Goal: Task Accomplishment & Management: Complete application form

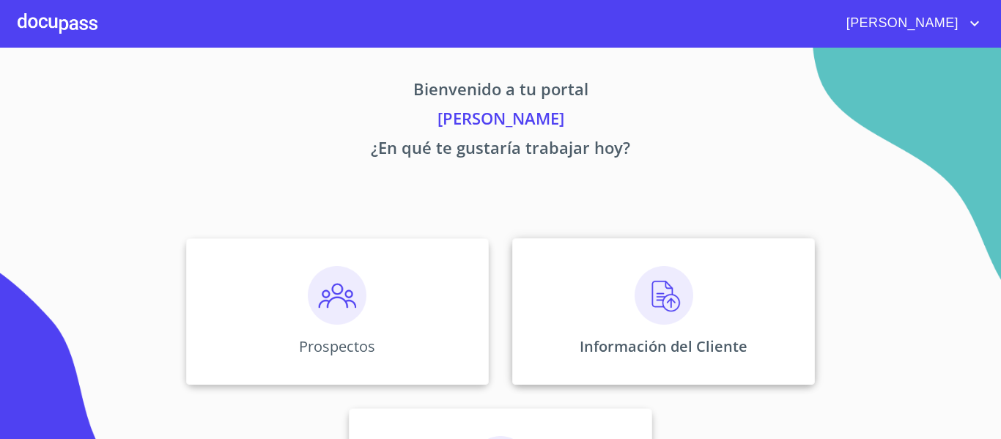
click at [593, 320] on div "Información del Cliente" at bounding box center [663, 311] width 303 height 147
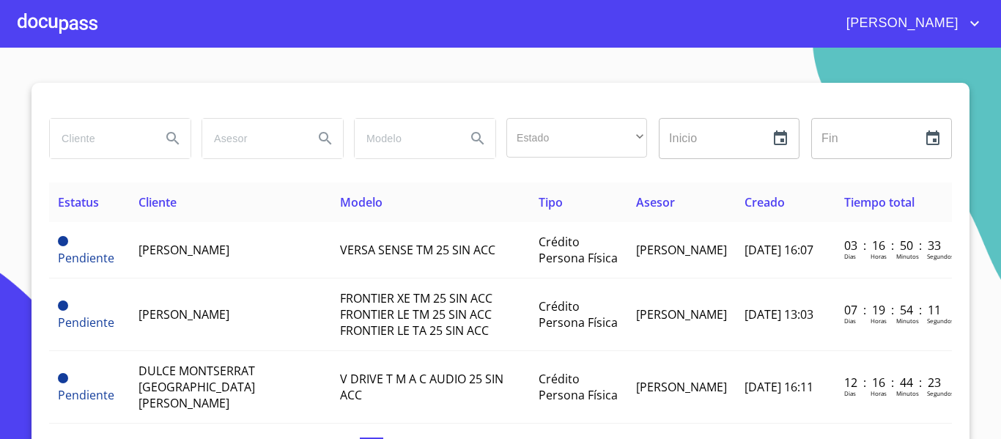
click at [125, 139] on input "search" at bounding box center [100, 139] width 100 height 40
click at [80, 31] on div at bounding box center [58, 23] width 80 height 47
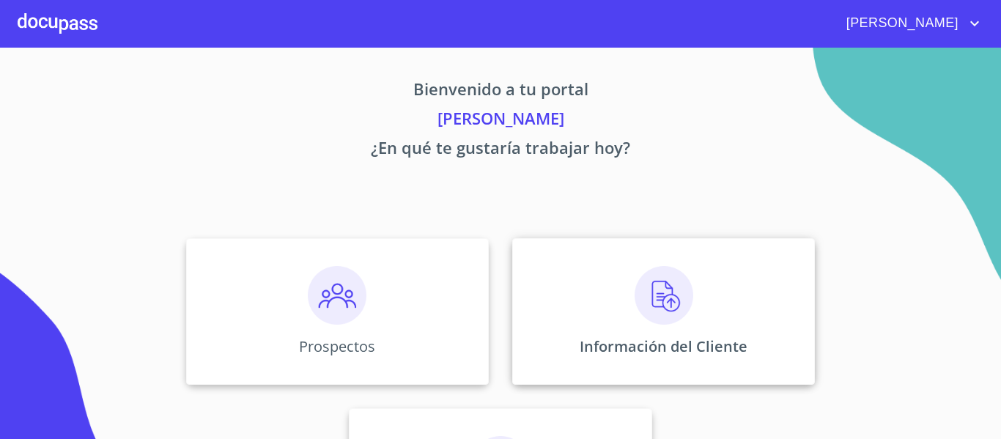
click at [658, 298] on img at bounding box center [664, 295] width 59 height 59
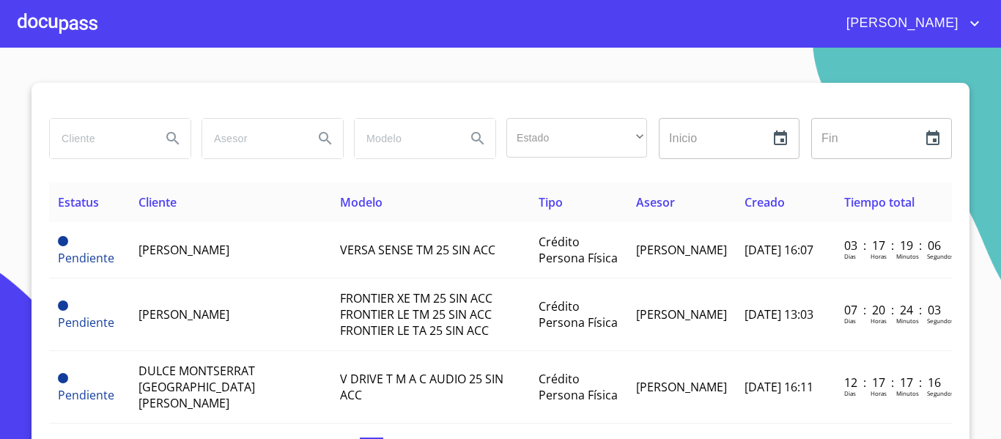
click at [104, 150] on input "search" at bounding box center [100, 139] width 100 height 40
click at [78, 21] on div at bounding box center [58, 23] width 80 height 47
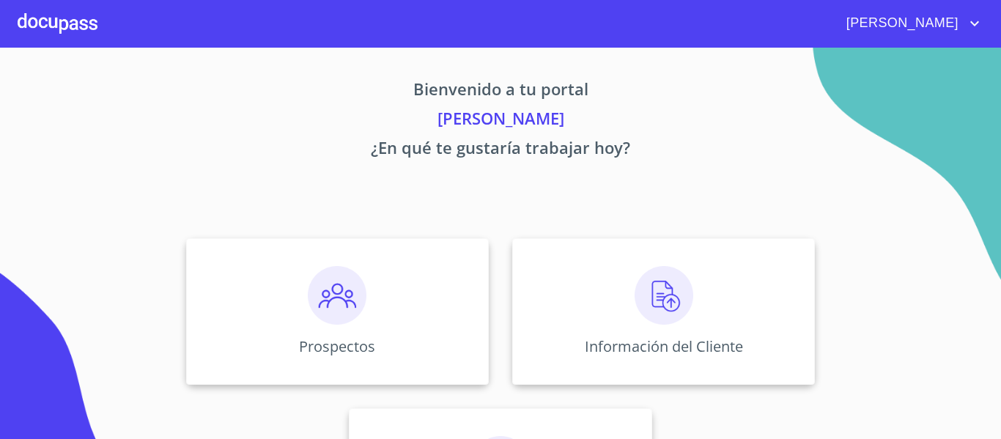
click at [336, 295] on img at bounding box center [337, 295] width 59 height 59
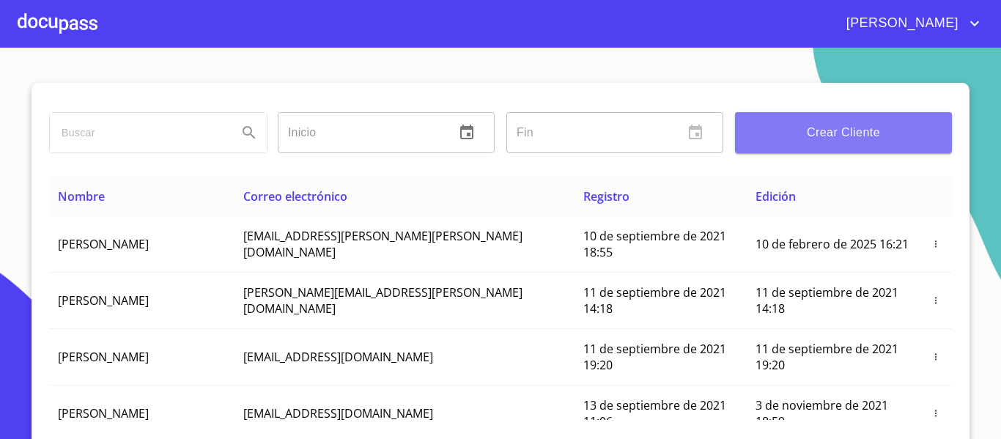
click at [833, 134] on span "Crear Cliente" at bounding box center [844, 132] width 194 height 21
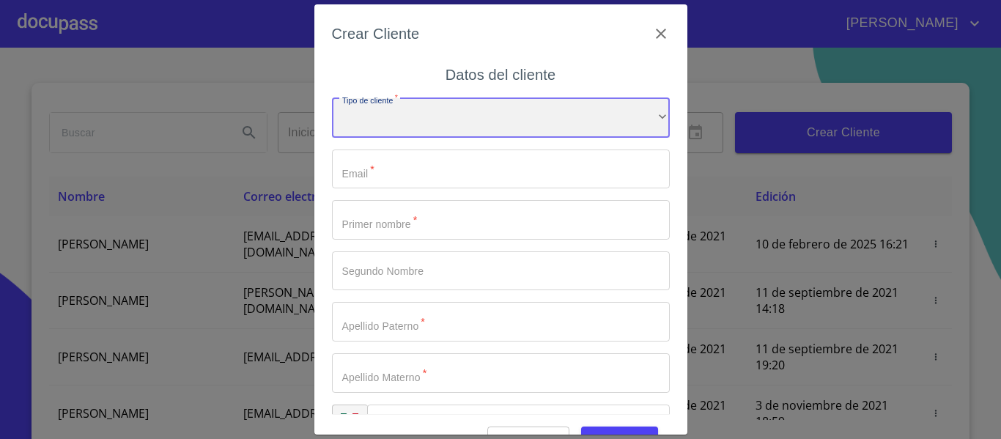
click at [435, 113] on div "​" at bounding box center [501, 118] width 338 height 40
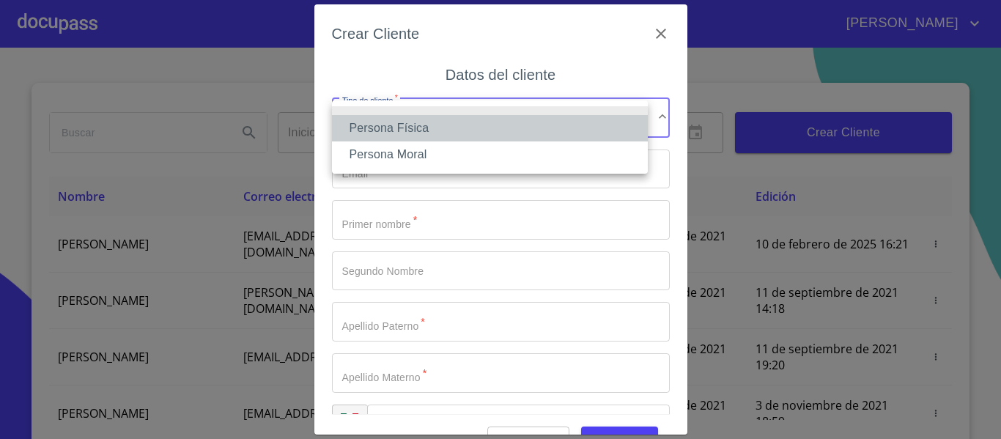
click at [424, 123] on li "Persona Física" at bounding box center [490, 128] width 316 height 26
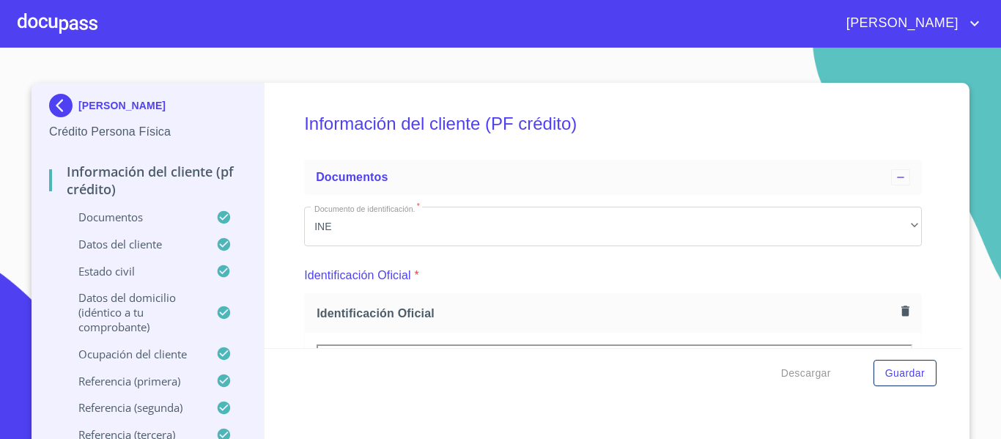
scroll to position [147, 0]
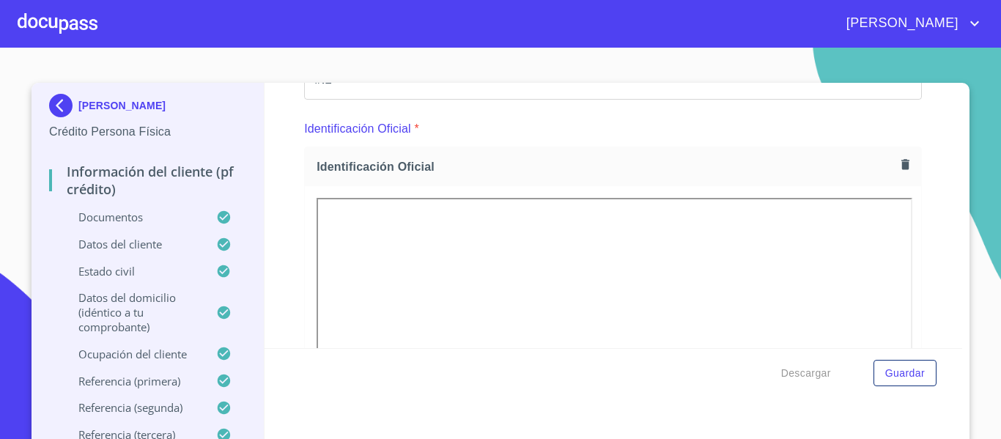
click at [78, 23] on div at bounding box center [58, 23] width 80 height 47
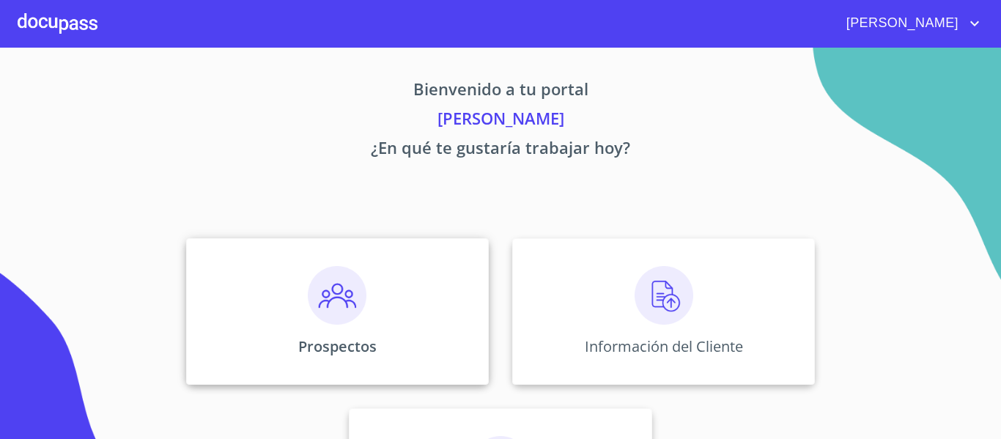
click at [340, 292] on img at bounding box center [337, 295] width 59 height 59
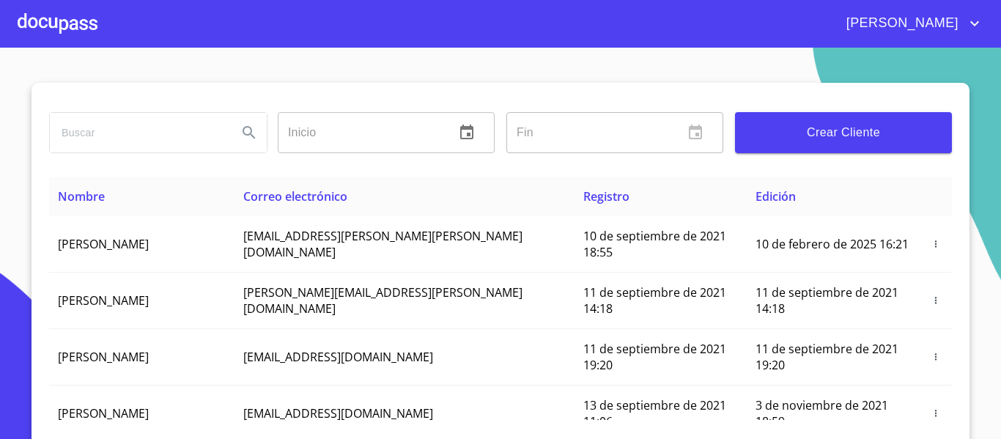
click at [828, 136] on span "Crear Cliente" at bounding box center [844, 132] width 194 height 21
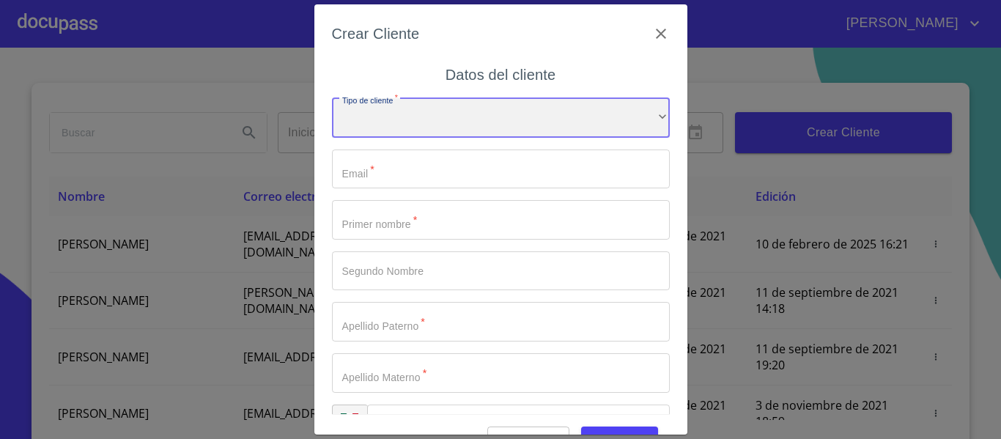
click at [469, 121] on div "​" at bounding box center [501, 118] width 338 height 40
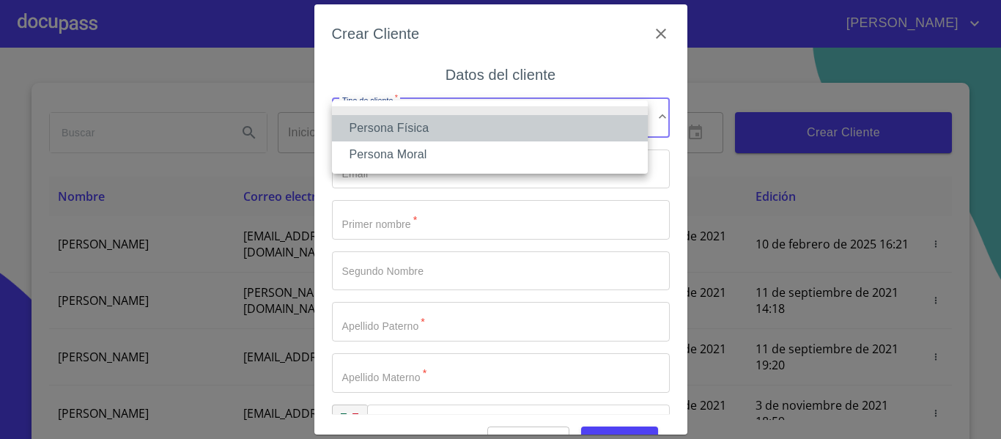
click at [439, 125] on li "Persona Física" at bounding box center [490, 128] width 316 height 26
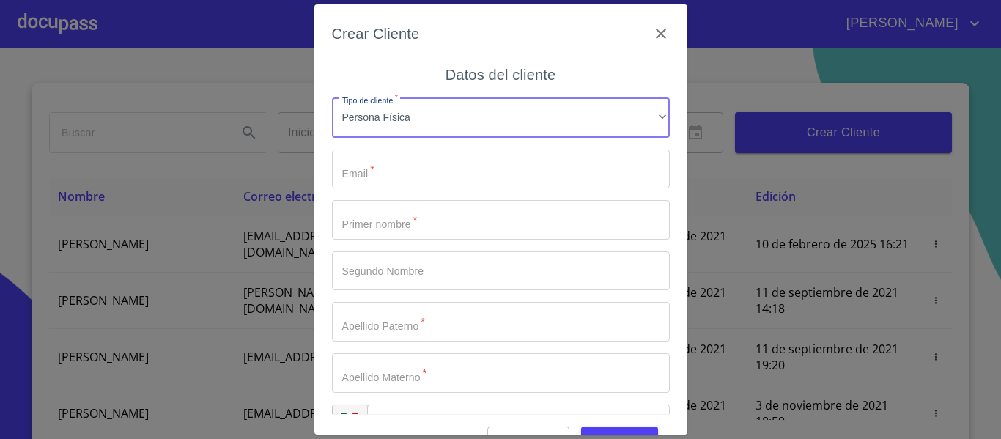
click at [405, 216] on input "Tipo de cliente   *" at bounding box center [501, 220] width 338 height 40
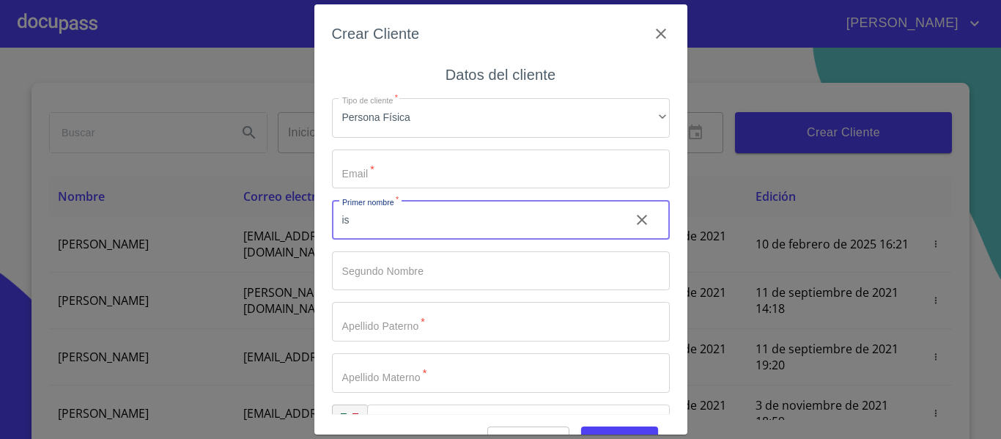
type input "i"
type input "ISIDRO"
click at [400, 251] on input "Tipo de cliente   *" at bounding box center [501, 271] width 338 height 40
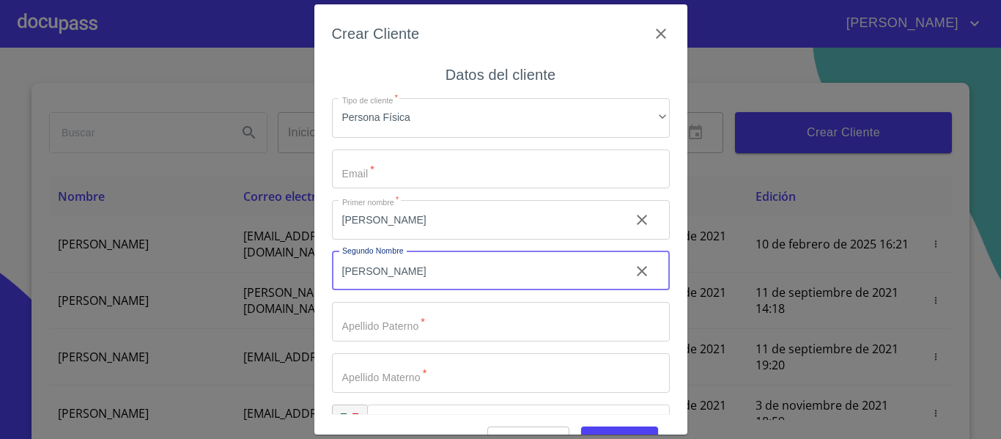
type input "JAVIER"
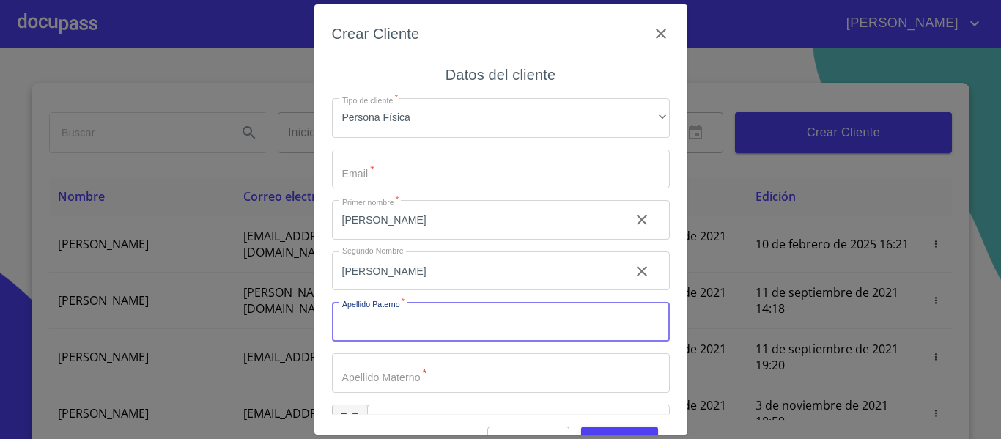
click at [406, 312] on input "Tipo de cliente   *" at bounding box center [501, 322] width 338 height 40
type input "MENDOZA"
click at [402, 383] on input "Tipo de cliente   *" at bounding box center [501, 373] width 338 height 40
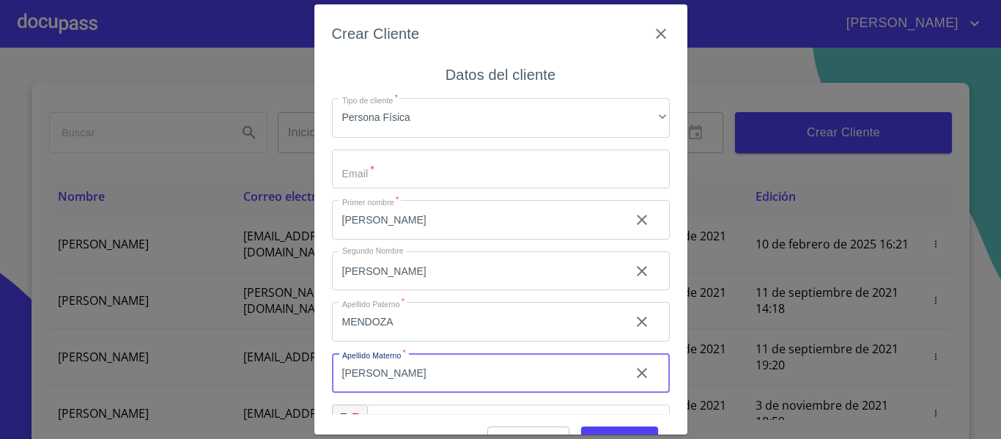
scroll to position [42, 0]
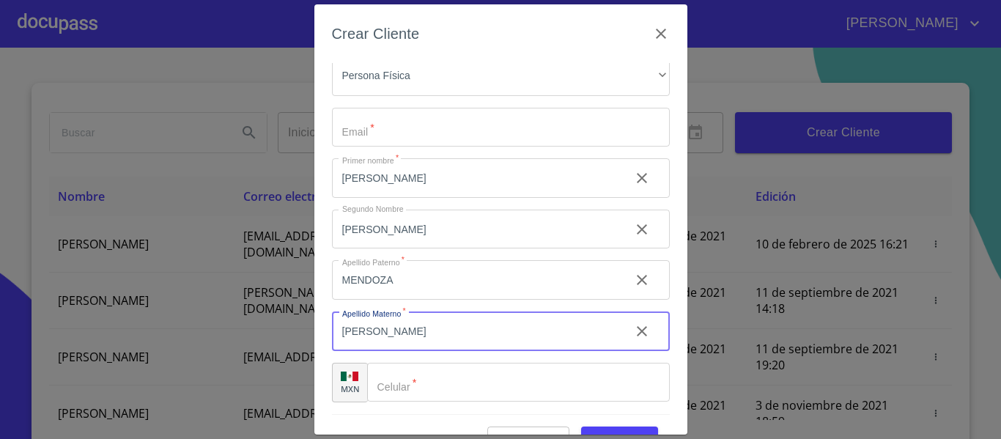
type input "LOPEZ"
